Goal: Task Accomplishment & Management: Complete application form

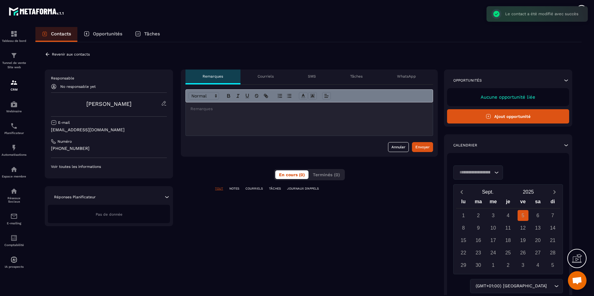
scroll to position [206, 0]
click at [521, 122] on button "Ajout opportunité" at bounding box center [508, 116] width 122 height 14
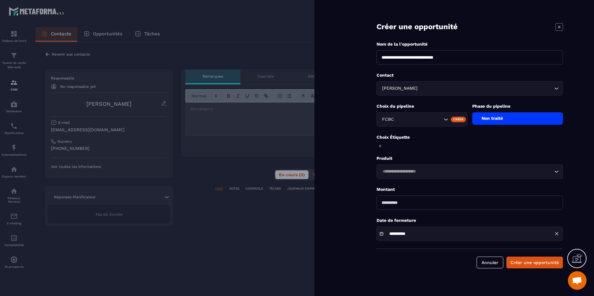
click at [492, 118] on div "Non traité" at bounding box center [517, 118] width 91 height 12
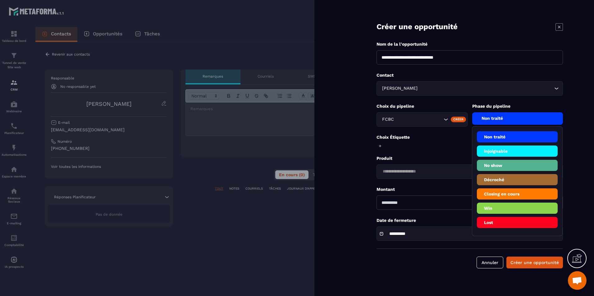
click at [542, 193] on li "Closing en cours" at bounding box center [517, 193] width 81 height 11
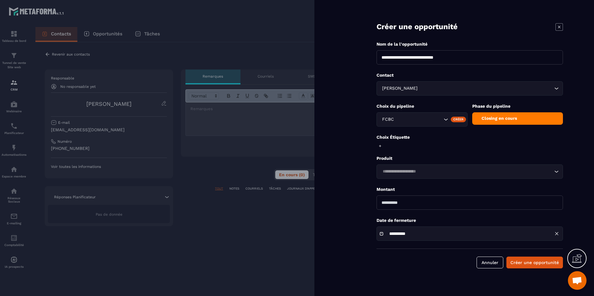
click at [523, 116] on div "Closing en cours" at bounding box center [517, 118] width 91 height 12
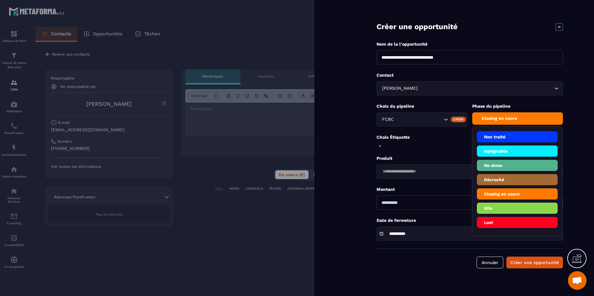
click at [531, 190] on li "Closing en cours" at bounding box center [517, 193] width 81 height 11
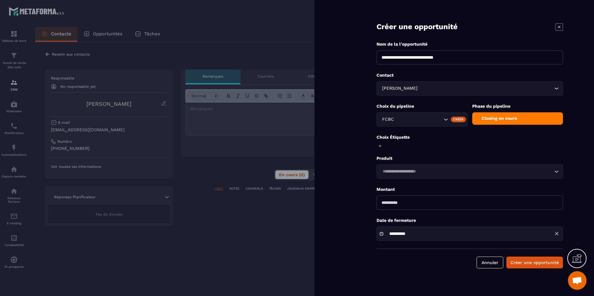
click at [468, 202] on input "number" at bounding box center [469, 203] width 186 height 14
type input "*"
click at [492, 120] on div "Closing en cours" at bounding box center [517, 118] width 91 height 12
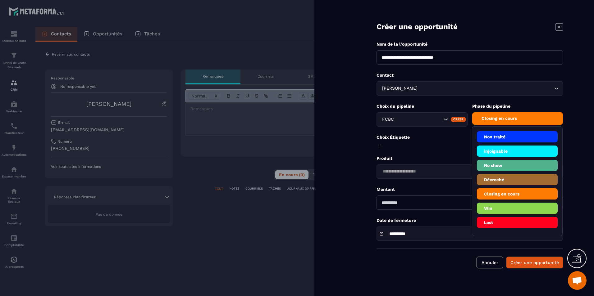
click at [511, 177] on li "Décroché" at bounding box center [517, 179] width 81 height 11
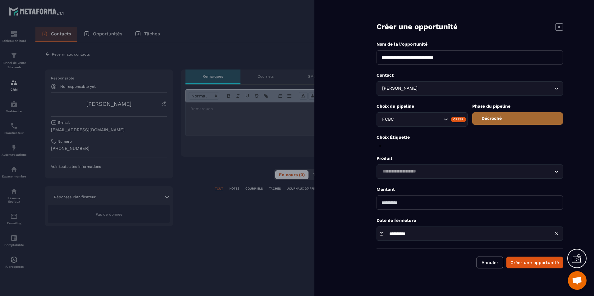
click at [415, 169] on input "Search for option" at bounding box center [466, 171] width 172 height 7
click at [429, 150] on form "**********" at bounding box center [469, 140] width 248 height 281
click at [532, 264] on button "Créer une opportunité" at bounding box center [534, 263] width 57 height 12
